Goal: Task Accomplishment & Management: Use online tool/utility

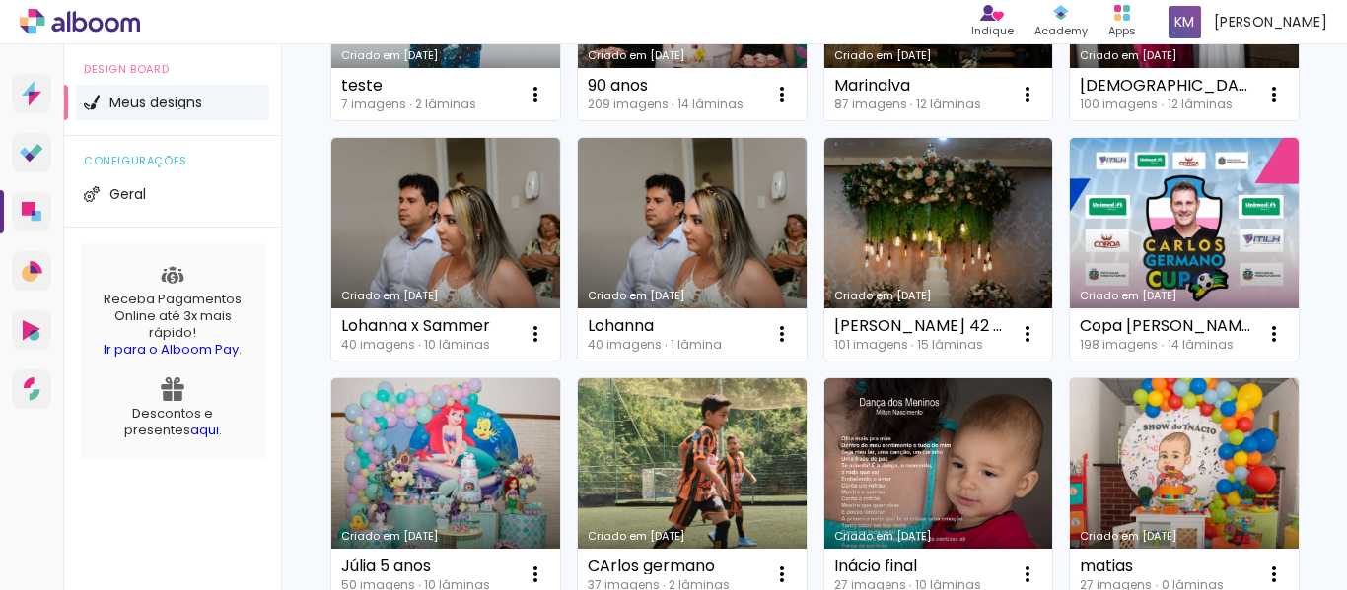
scroll to position [1084, 0]
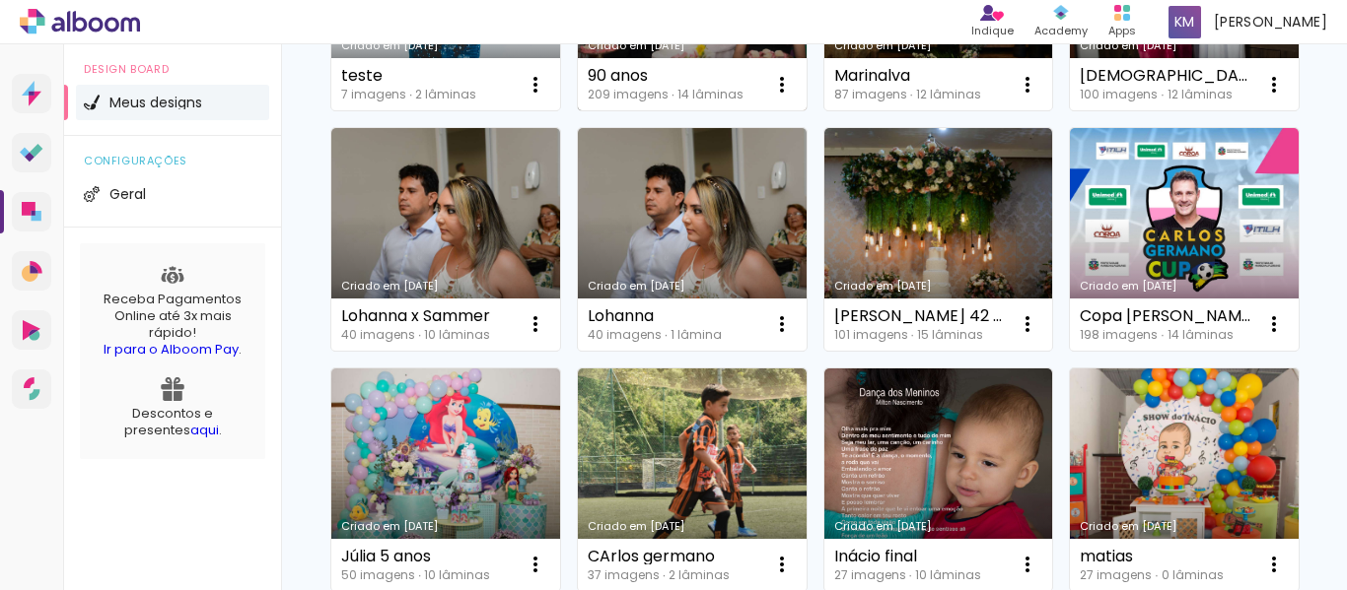
click at [703, 111] on link "Criado em [DATE]" at bounding box center [692, 0] width 229 height 223
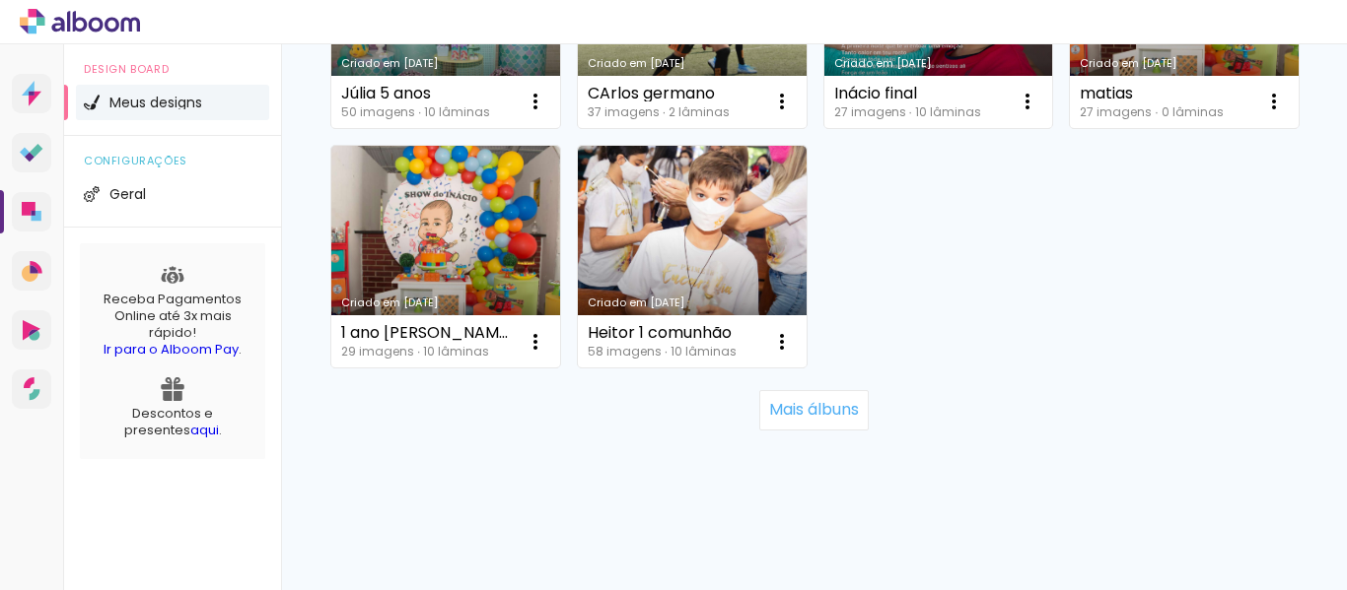
scroll to position [1873, 0]
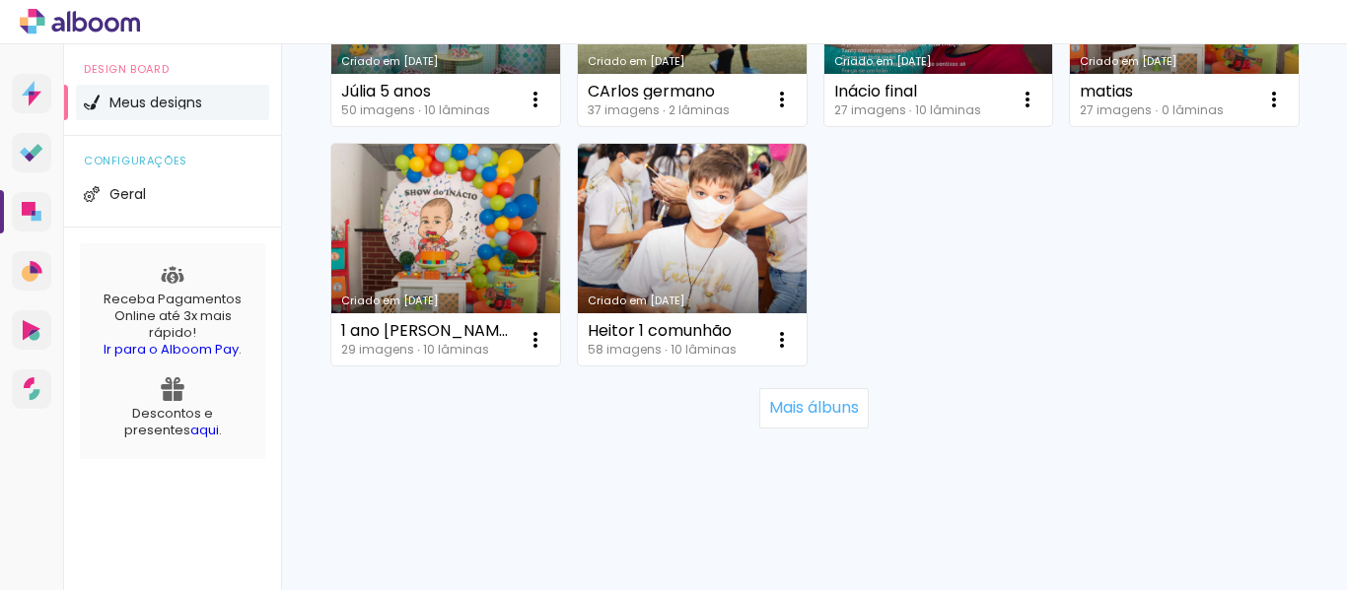
click at [578, 126] on link "Criado em [DATE]" at bounding box center [692, 14] width 229 height 223
